Goal: Transaction & Acquisition: Purchase product/service

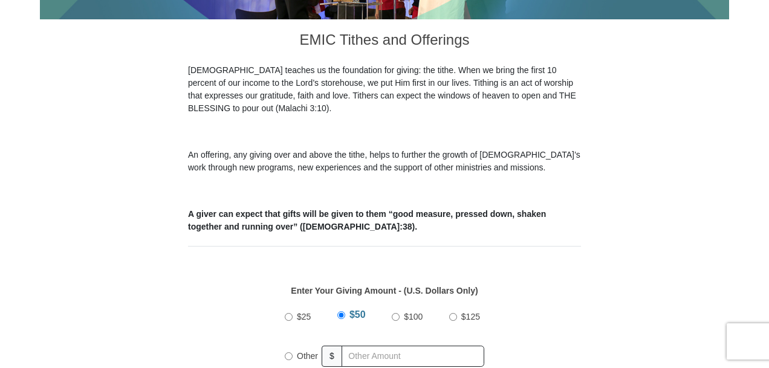
scroll to position [320, 0]
click at [362, 346] on input "text" at bounding box center [413, 356] width 143 height 21
radio input "true"
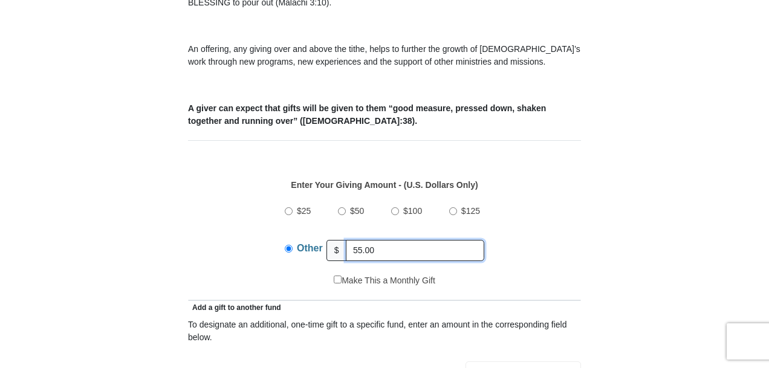
scroll to position [472, 0]
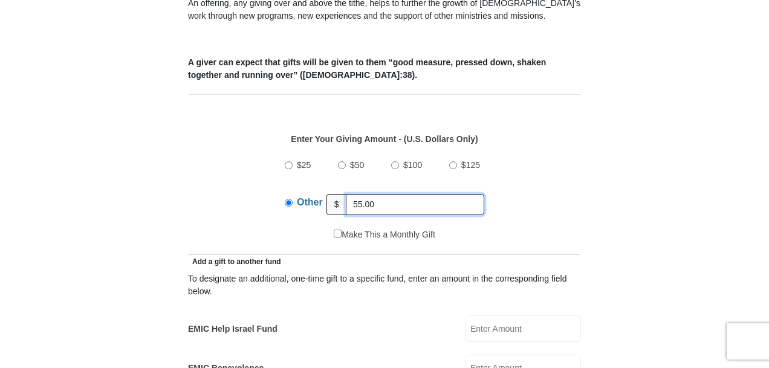
type input "55.00"
click at [527, 316] on input "EMIC Help Israel Fund" at bounding box center [523, 329] width 115 height 27
type input "45.00"
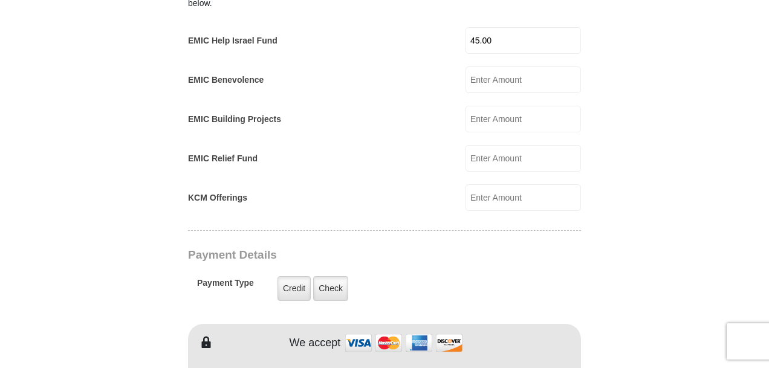
type input "STEPHEN"
type input "CHATTERTON"
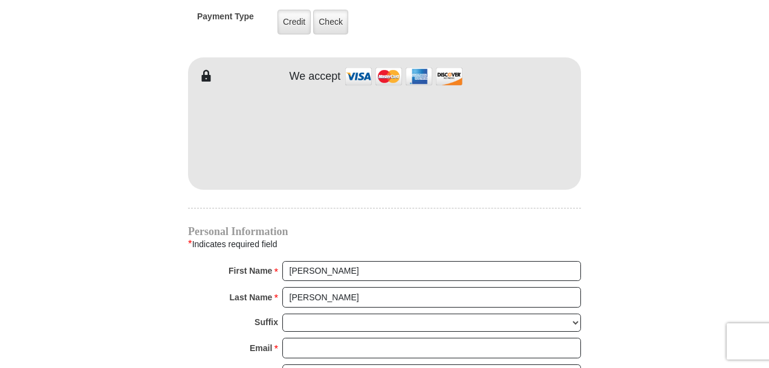
scroll to position [1038, 0]
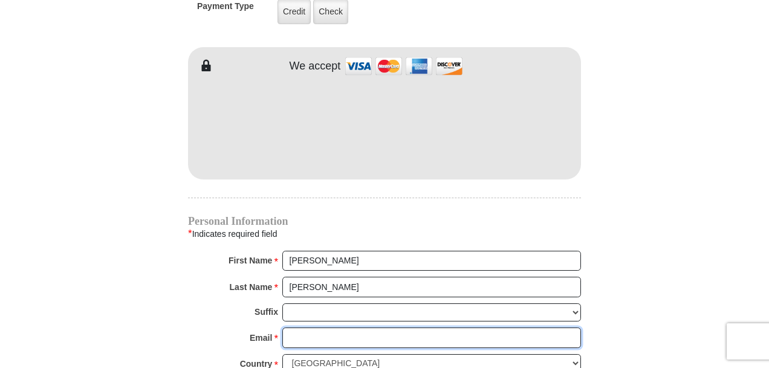
click at [396, 328] on input "Email *" at bounding box center [431, 338] width 299 height 21
type input "stchatt65@gmail.com"
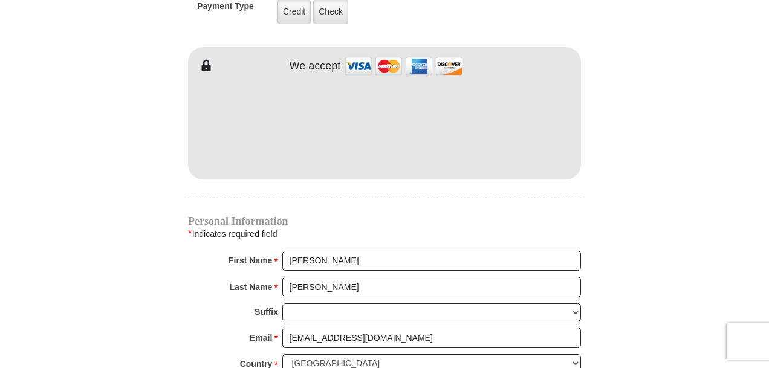
type input "317 ASH COURT"
type input "DE KALB"
select select "IL"
type input "60115"
type input "9362304676"
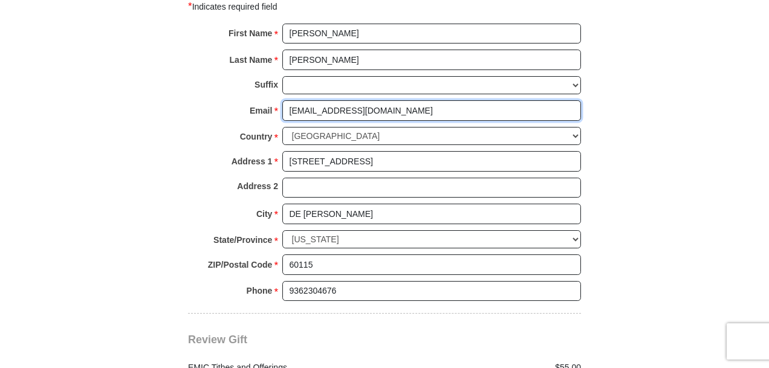
scroll to position [1258, 0]
